Goal: Transaction & Acquisition: Purchase product/service

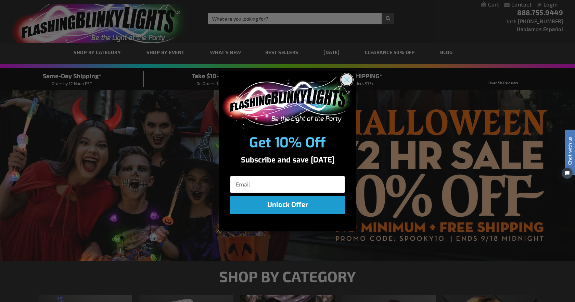
click at [350, 80] on circle "Close dialog" at bounding box center [346, 79] width 11 height 11
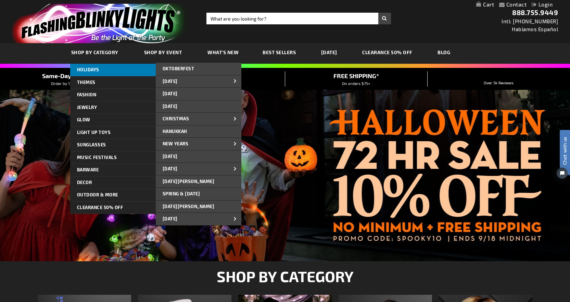
click at [114, 69] on link "HOLIDAYS" at bounding box center [113, 70] width 86 height 12
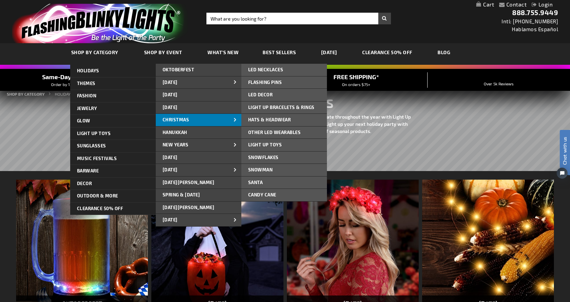
click at [184, 122] on link "CHRISTMAS" at bounding box center [199, 120] width 86 height 12
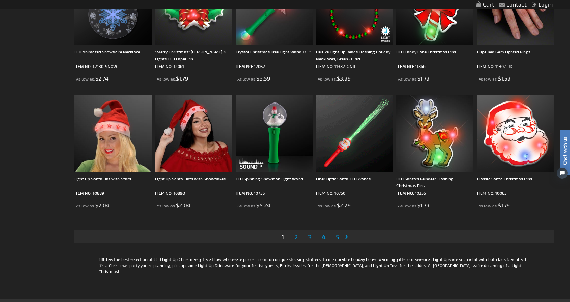
scroll to position [1301, 0]
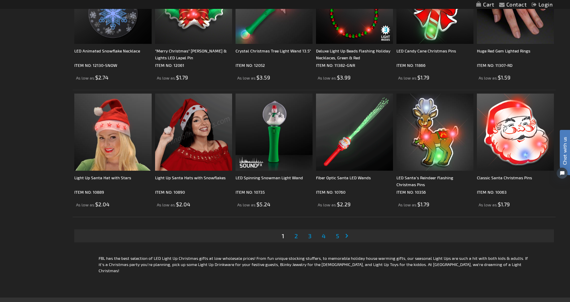
click at [294, 236] on span "2" at bounding box center [295, 236] width 3 height 8
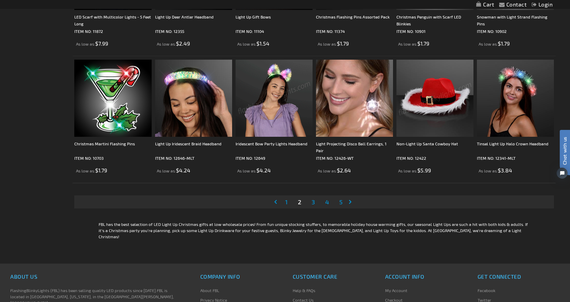
scroll to position [1335, 0]
click at [313, 203] on span "3" at bounding box center [313, 202] width 3 height 8
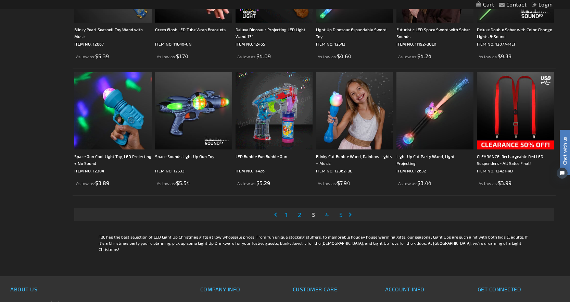
scroll to position [1404, 0]
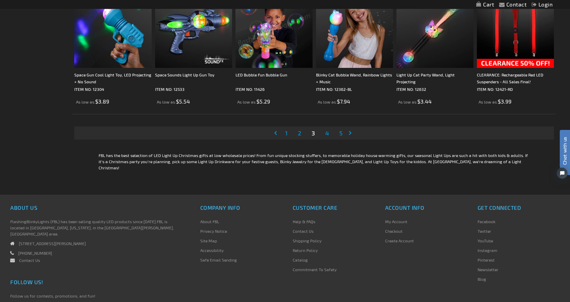
click at [327, 134] on span "4" at bounding box center [327, 133] width 4 height 8
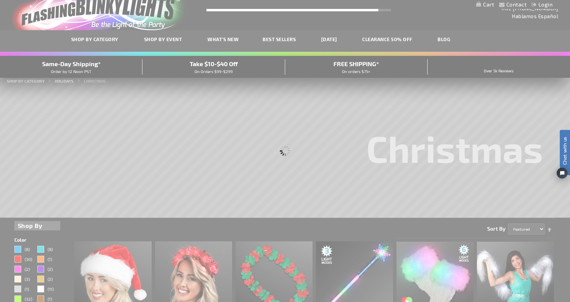
scroll to position [1, 0]
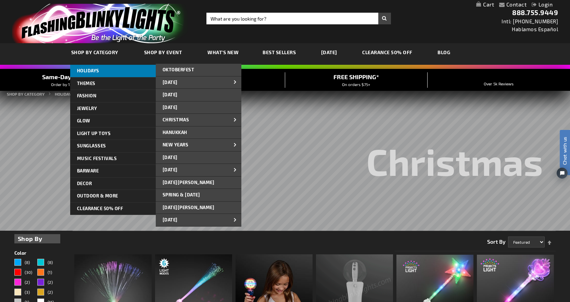
click at [134, 69] on link "HOLIDAYS" at bounding box center [113, 71] width 86 height 12
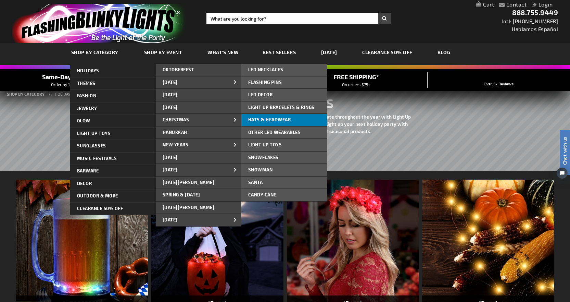
click at [259, 118] on span "Hats & Headwear" at bounding box center [269, 119] width 43 height 5
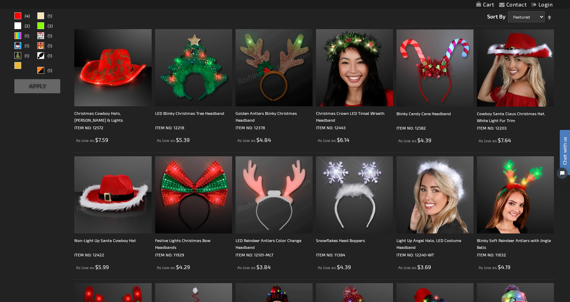
scroll to position [103, 0]
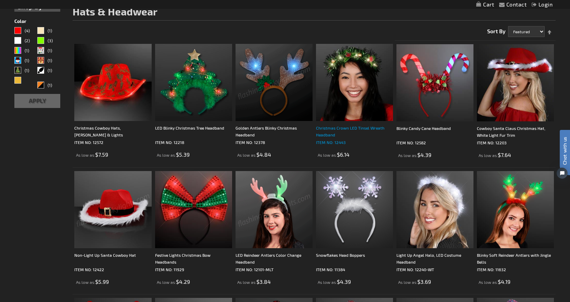
click at [350, 128] on div "Christmas Crown LED Tinsel Wreath Headband" at bounding box center [354, 131] width 77 height 14
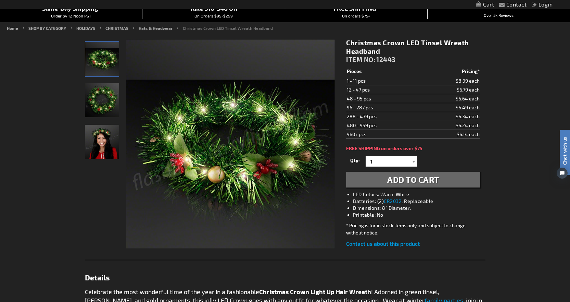
scroll to position [34, 0]
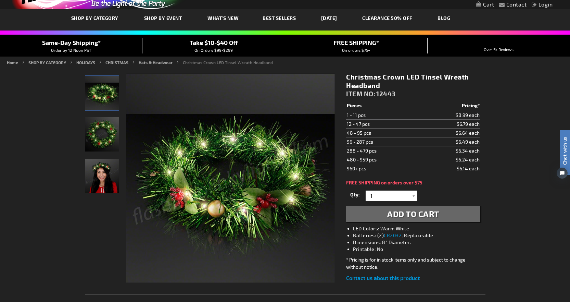
click at [100, 176] on img "Woman wearing LED Christmas Crown Light Up Hair Wreath" at bounding box center [102, 176] width 34 height 34
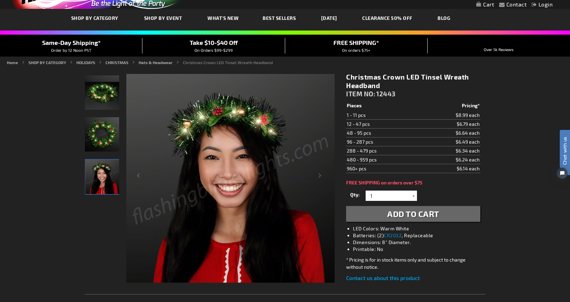
click at [98, 140] on img "LED Christmas Crown Light Up Hair Wreath" at bounding box center [102, 134] width 34 height 34
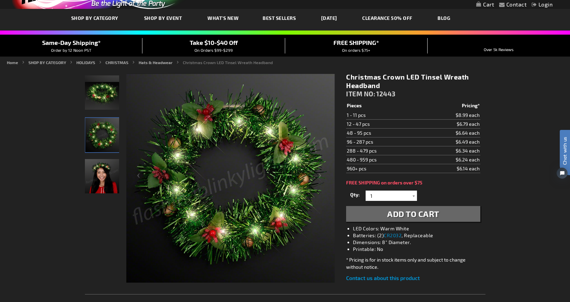
click at [99, 162] on img "Woman wearing LED Christmas Crown Light Up Hair Wreath" at bounding box center [102, 176] width 34 height 34
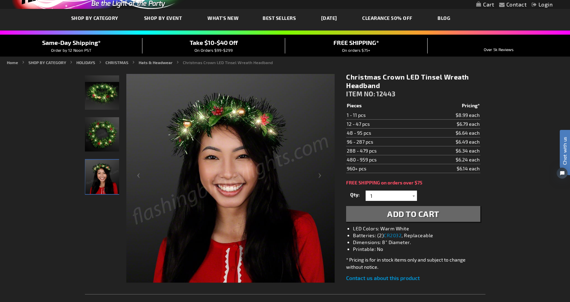
click at [105, 101] on img "LED Christmas Crown Light Up Hair Wreath" at bounding box center [102, 92] width 34 height 34
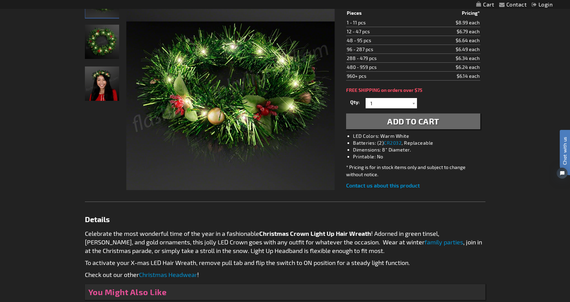
scroll to position [0, 0]
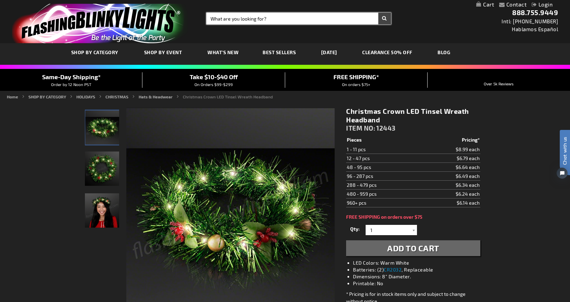
click at [240, 21] on input "Search" at bounding box center [298, 19] width 185 height 12
type input "elf hats"
click at [378, 13] on button "Search" at bounding box center [384, 19] width 13 height 12
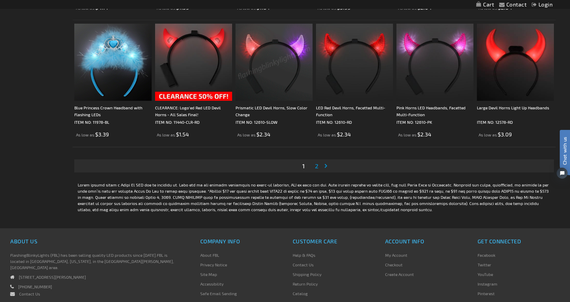
scroll to position [1267, 0]
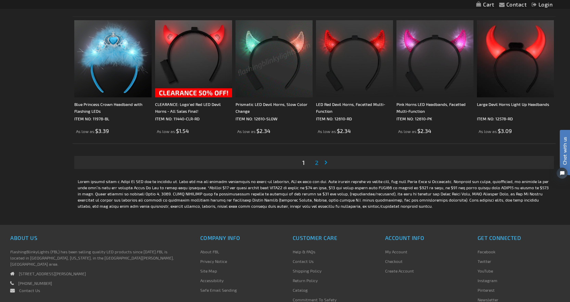
click at [314, 163] on link "Page 2" at bounding box center [317, 162] width 6 height 10
